Goal: Navigation & Orientation: Find specific page/section

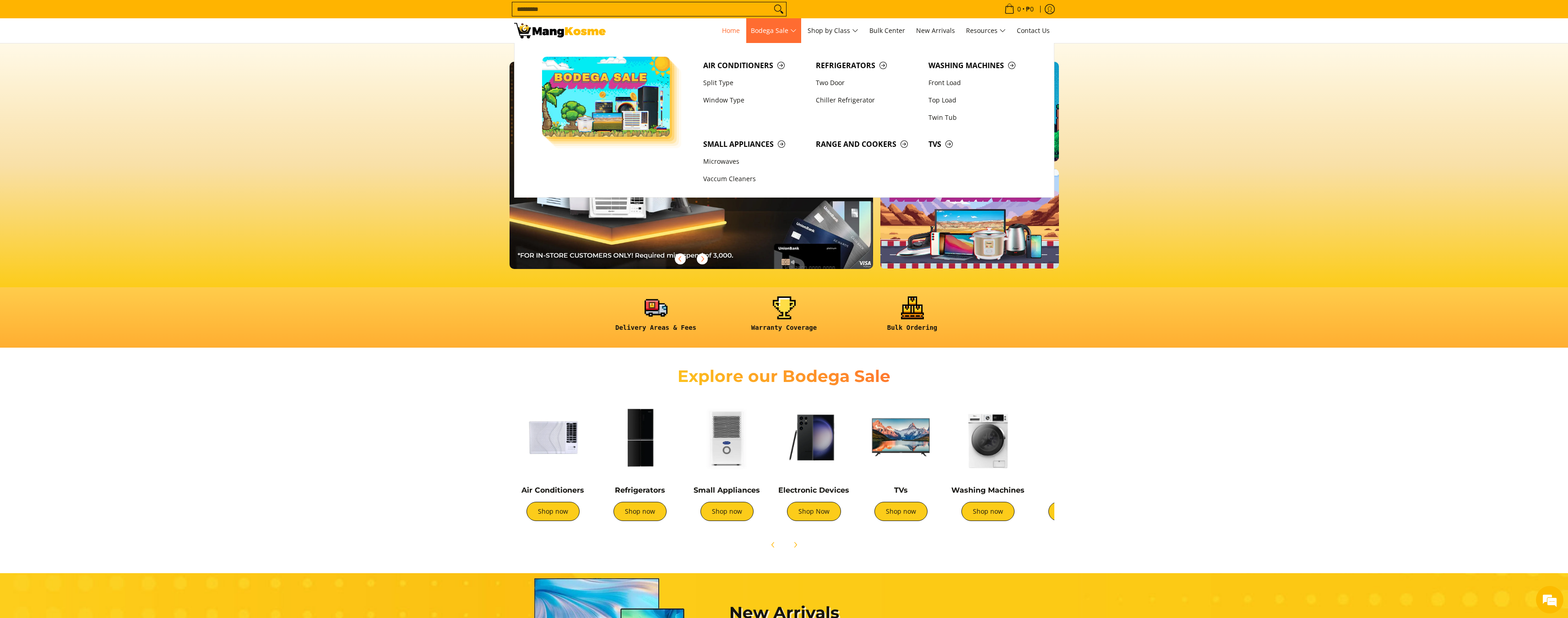
click at [774, 33] on span "Bodega Sale" at bounding box center [773, 31] width 45 height 12
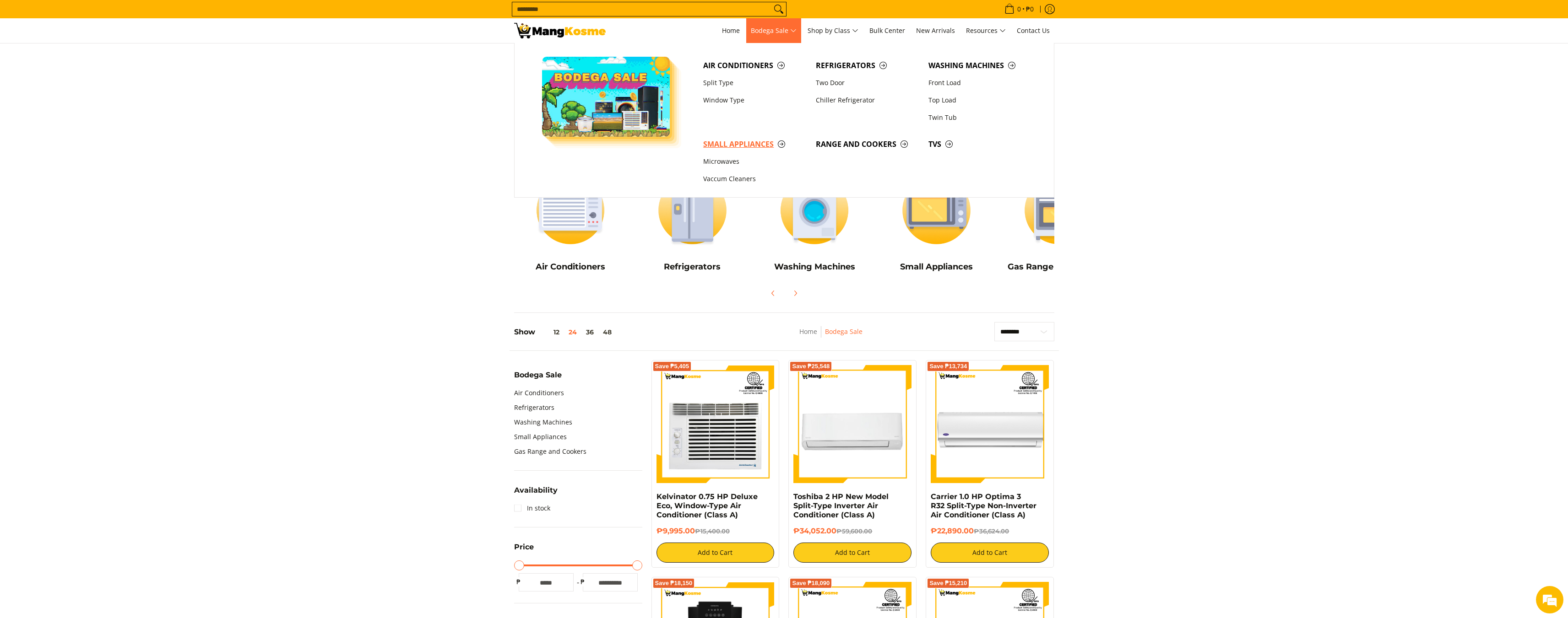
click at [738, 146] on span "Small Appliances" at bounding box center [755, 144] width 103 height 12
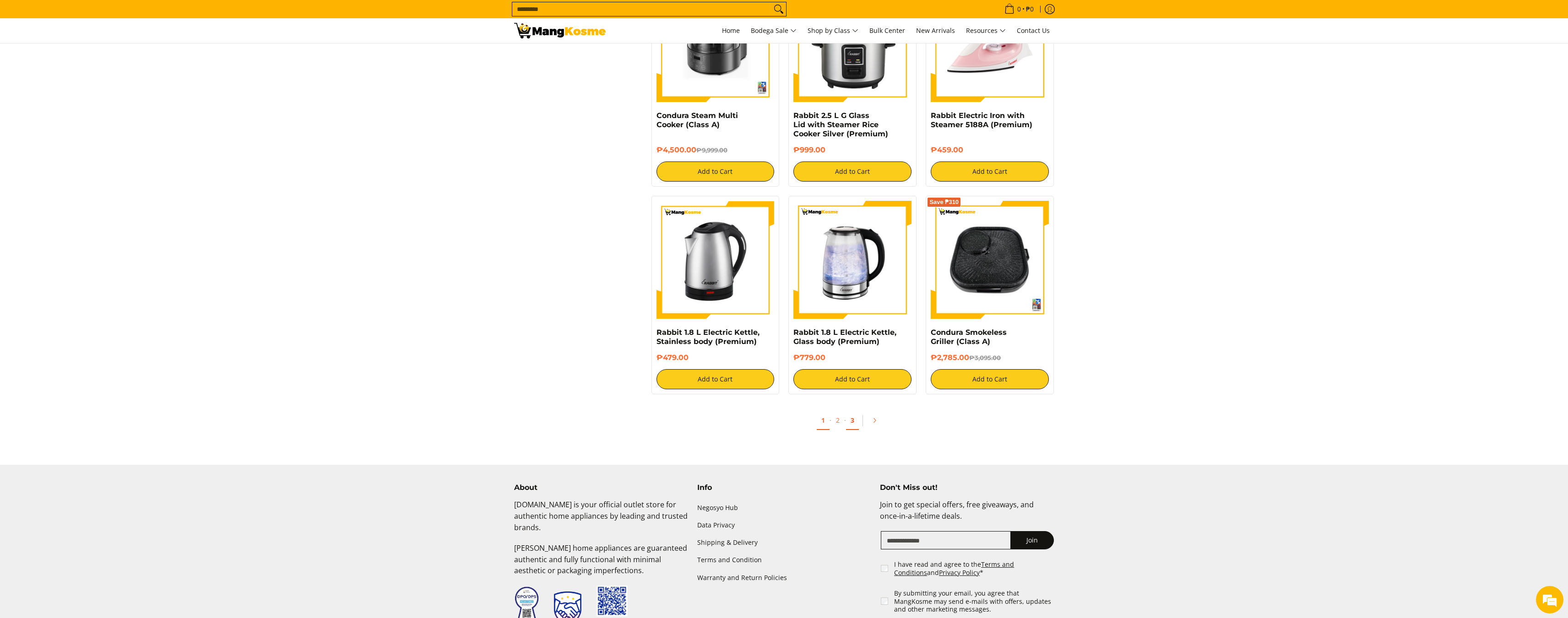
scroll to position [1510, 0]
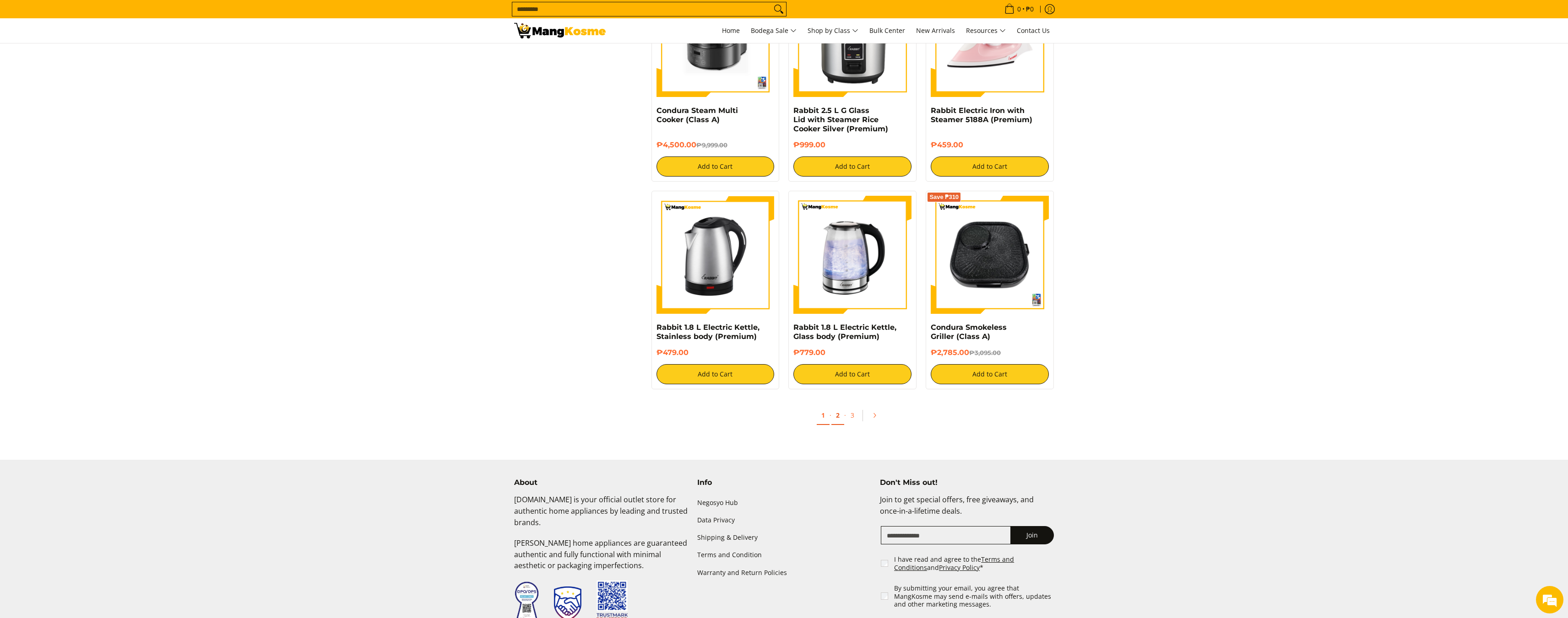
click at [840, 408] on link "2" at bounding box center [837, 415] width 13 height 18
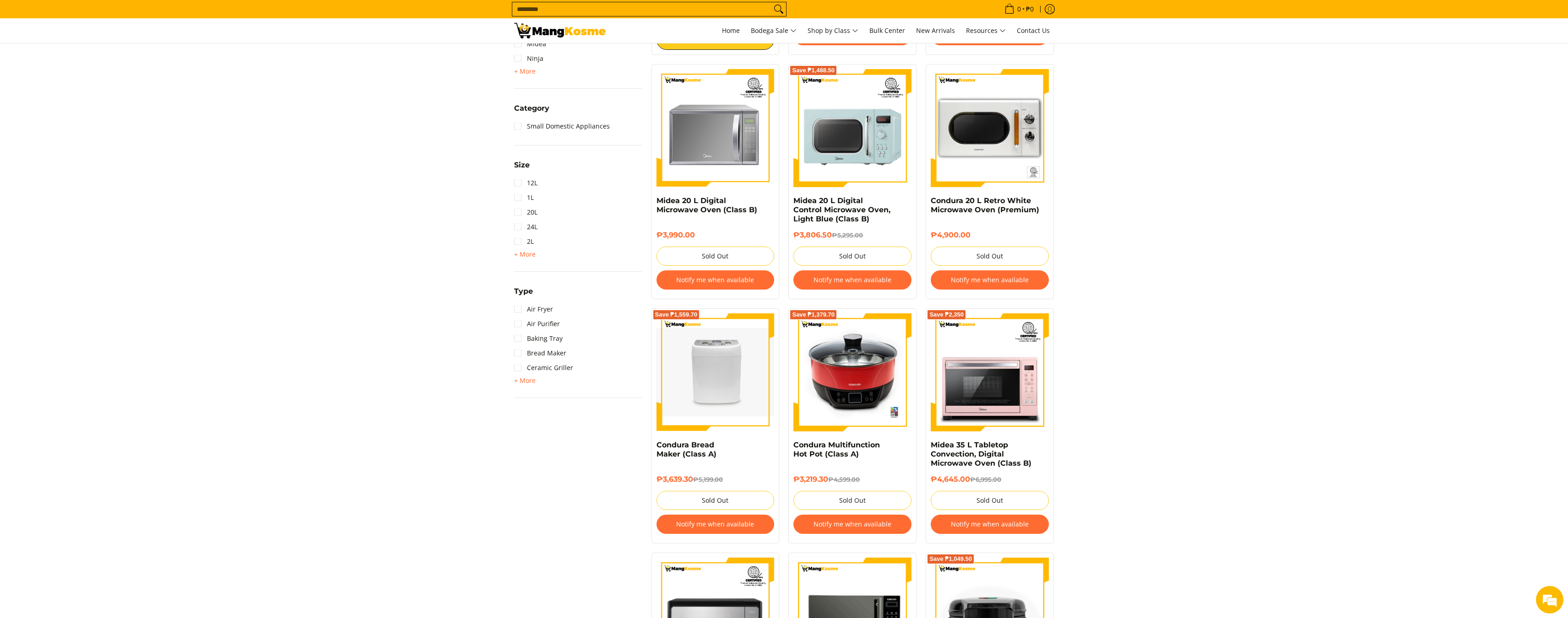
scroll to position [411, 0]
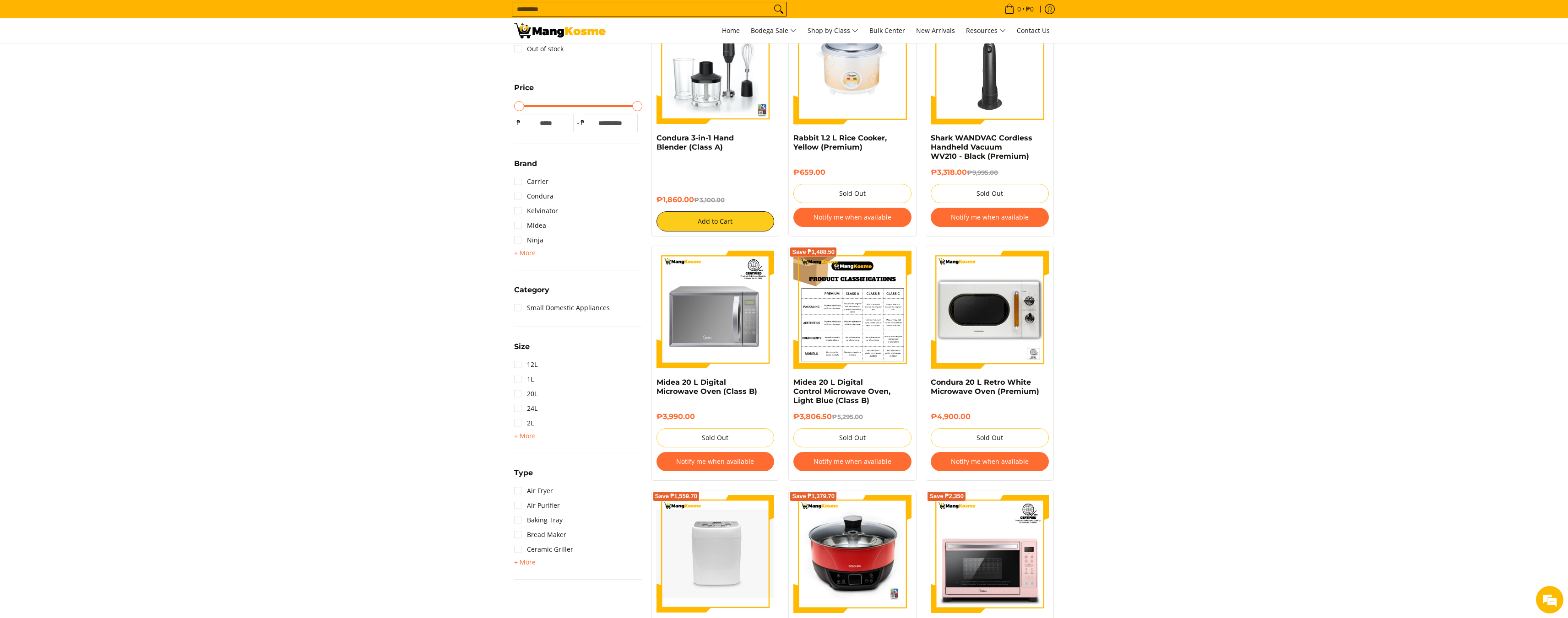
scroll to position [229, 0]
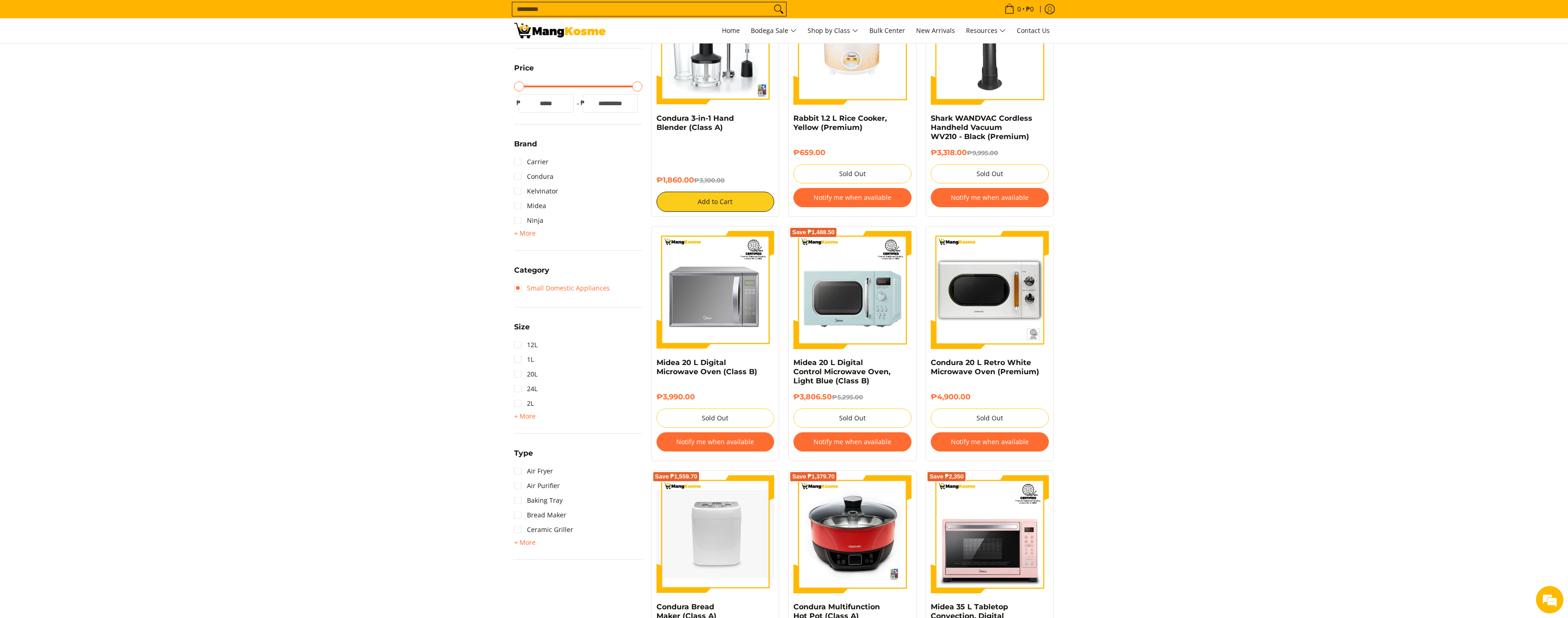
click at [534, 290] on link "Small Domestic Appliances" at bounding box center [562, 288] width 96 height 15
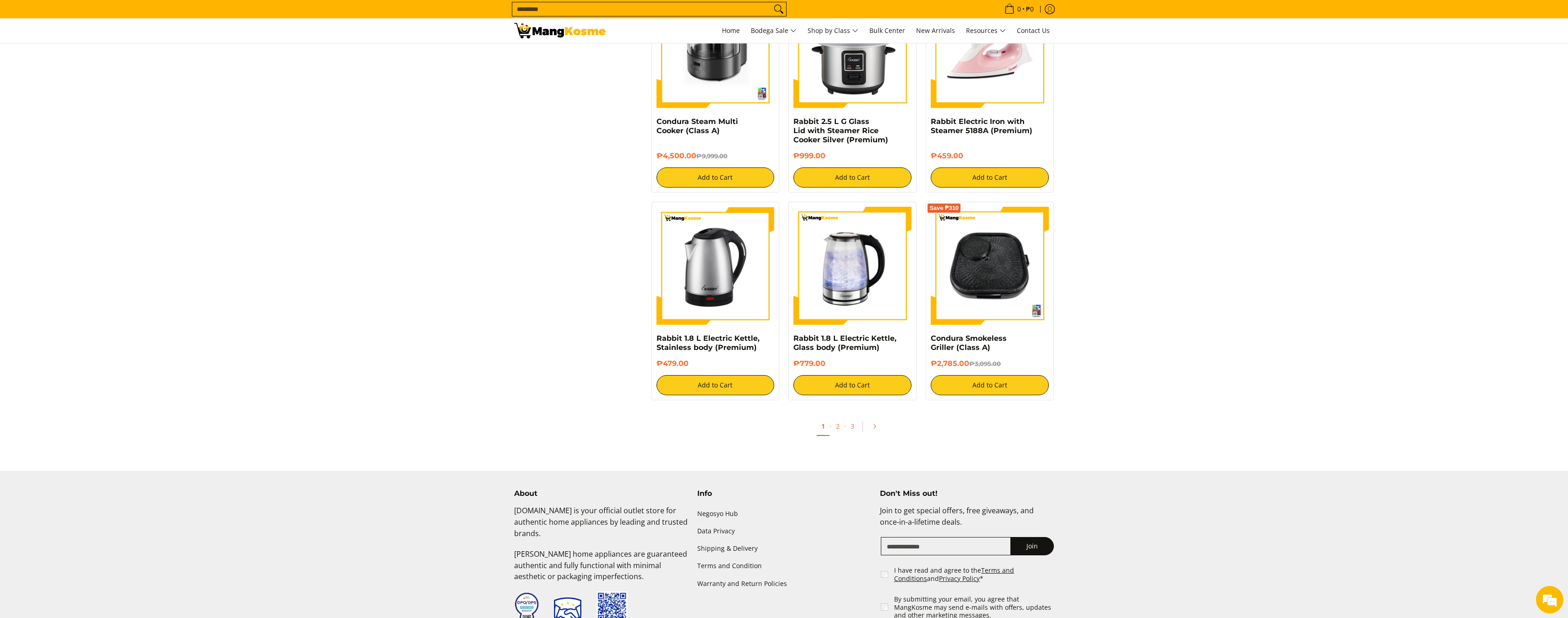
scroll to position [1502, 0]
